Goal: Task Accomplishment & Management: Manage account settings

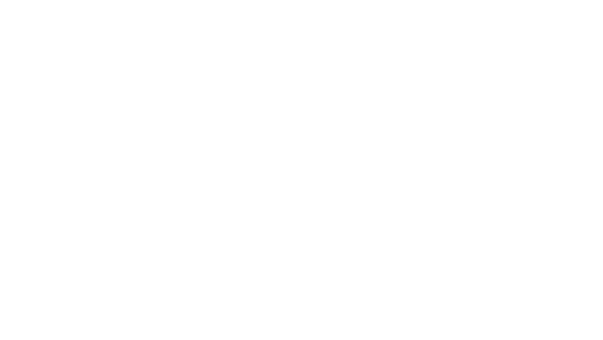
click at [274, 69] on html at bounding box center [299, 170] width 599 height 340
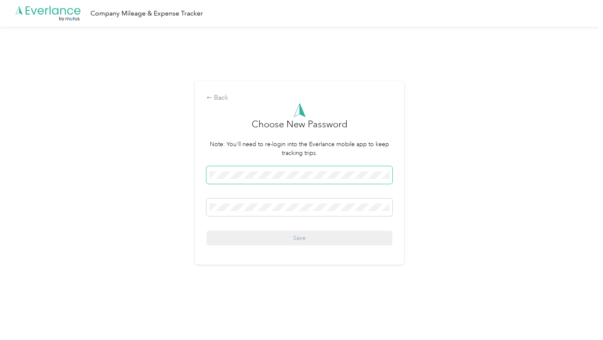
click at [245, 168] on span at bounding box center [300, 175] width 186 height 18
click at [243, 200] on span at bounding box center [300, 208] width 186 height 18
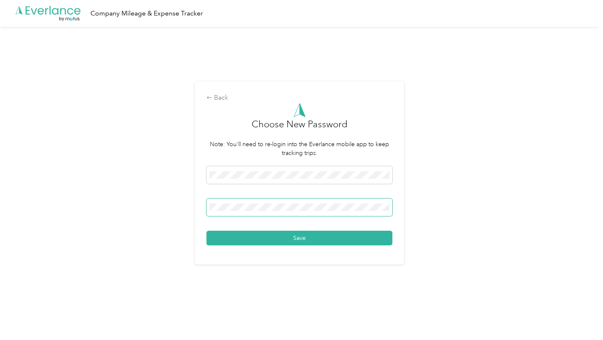
click at [207, 231] on button "Save" at bounding box center [300, 238] width 186 height 15
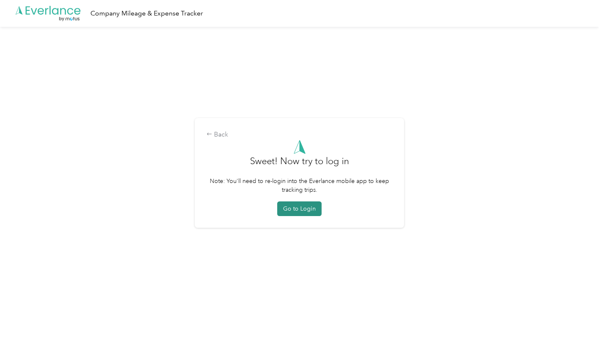
click at [309, 210] on button "Go to Login" at bounding box center [299, 209] width 44 height 15
